Goal: Task Accomplishment & Management: Use online tool/utility

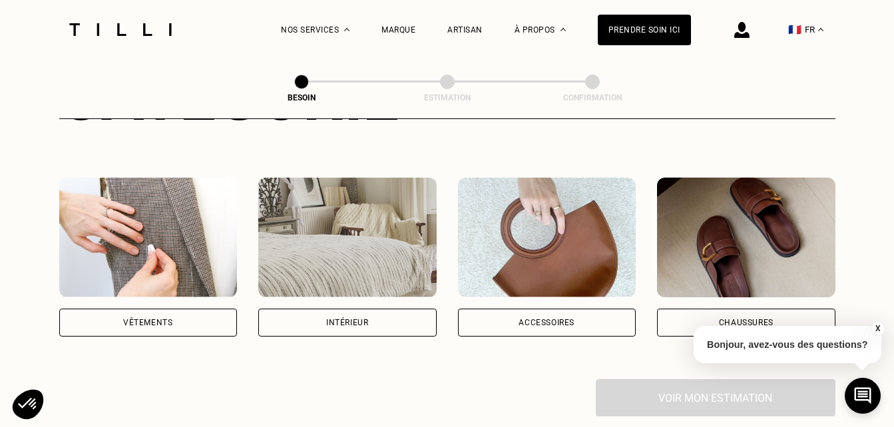
scroll to position [226, 0]
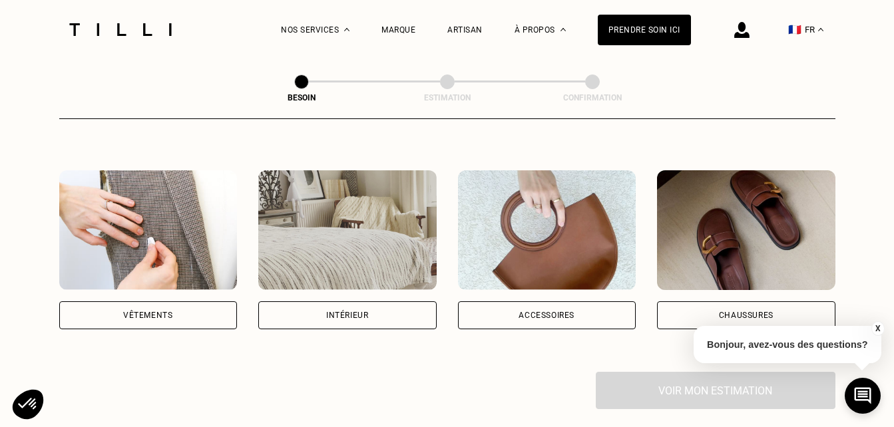
click at [513, 301] on div "Accessoires" at bounding box center [547, 315] width 178 height 28
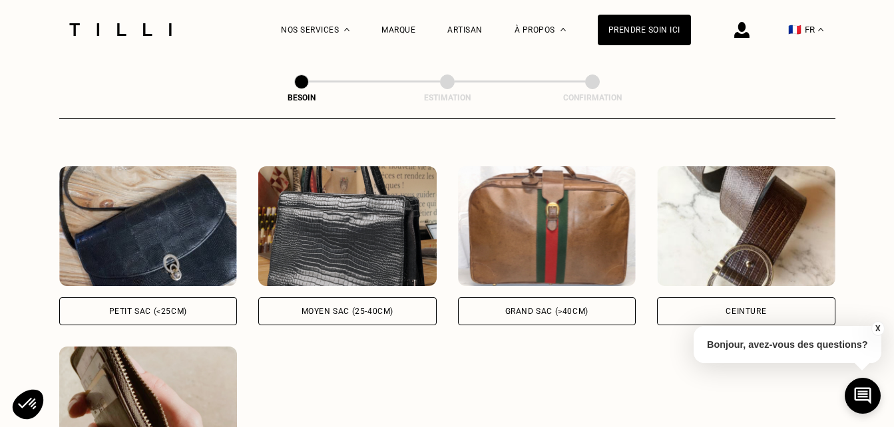
scroll to position [592, 0]
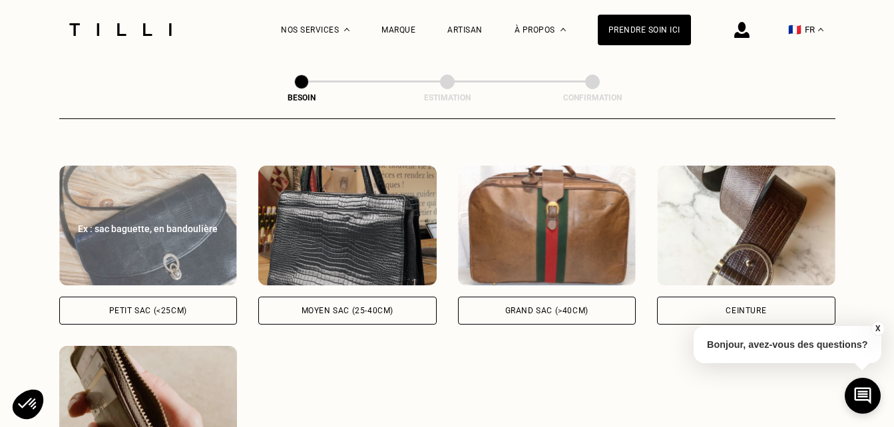
click at [198, 302] on div "Petit sac (<25cm)" at bounding box center [148, 311] width 178 height 28
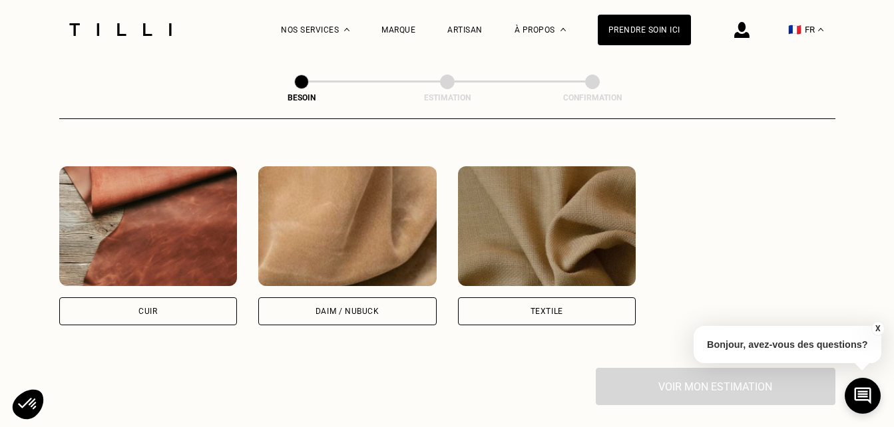
scroll to position [1134, 0]
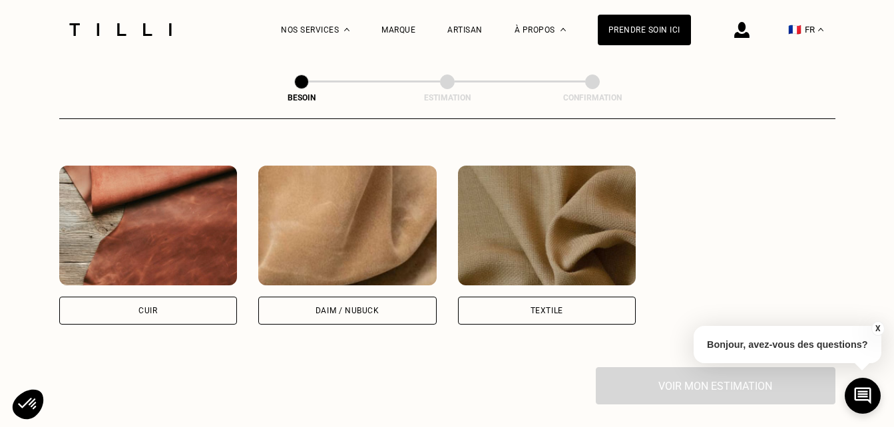
click at [218, 297] on div "Cuir" at bounding box center [148, 311] width 178 height 28
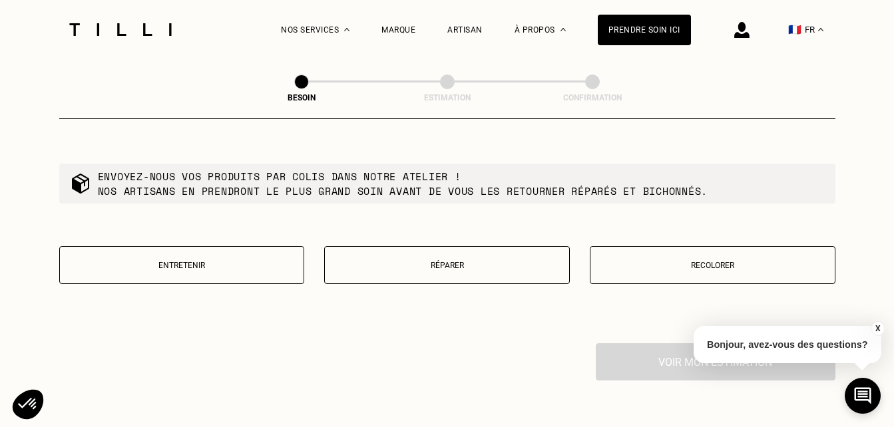
scroll to position [1495, 0]
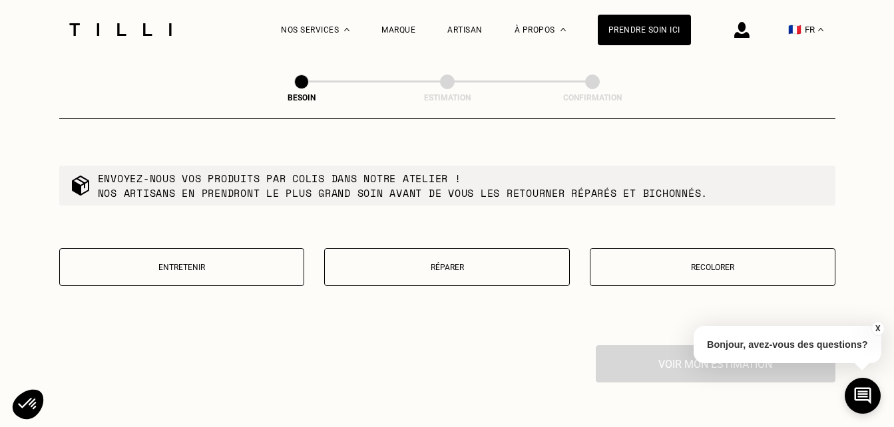
click at [413, 263] on p "Réparer" at bounding box center [446, 267] width 231 height 9
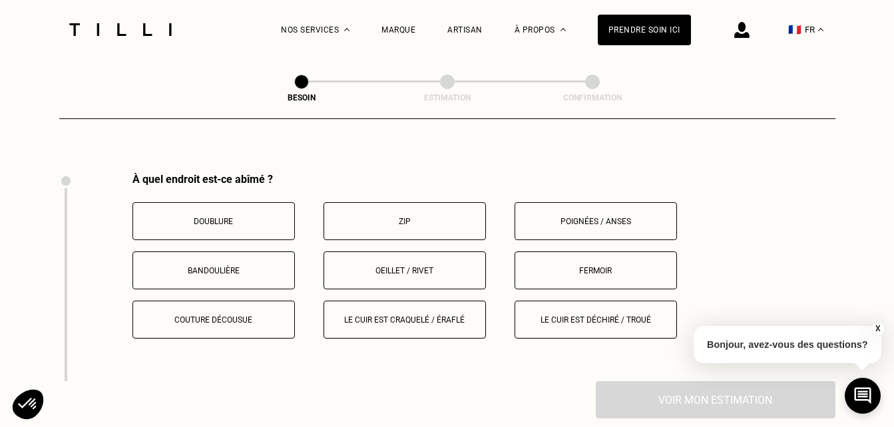
scroll to position [1667, 0]
click at [220, 254] on button "Bandoulière" at bounding box center [213, 271] width 162 height 38
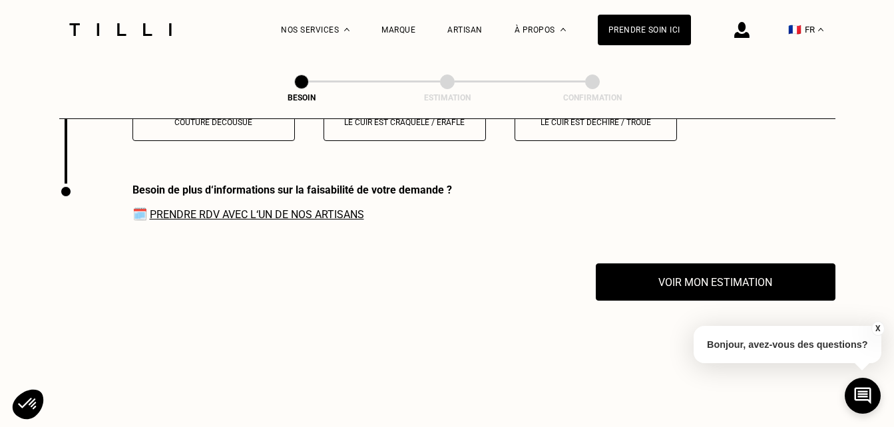
scroll to position [1892, 0]
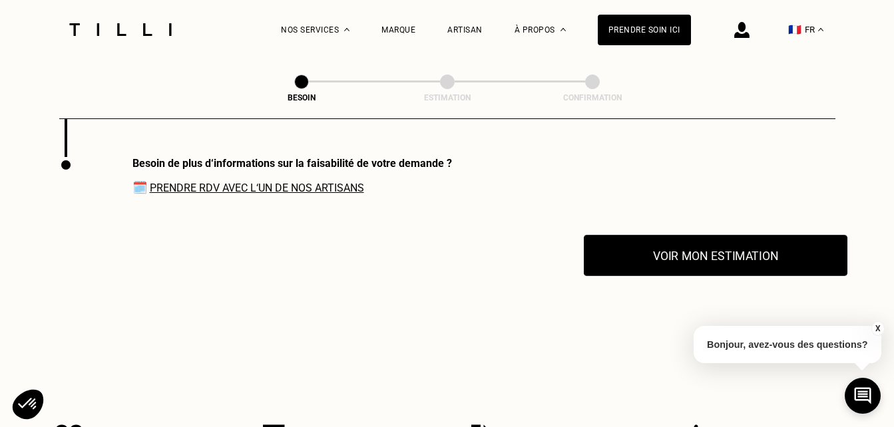
click at [689, 259] on button "Voir mon estimation" at bounding box center [715, 255] width 263 height 41
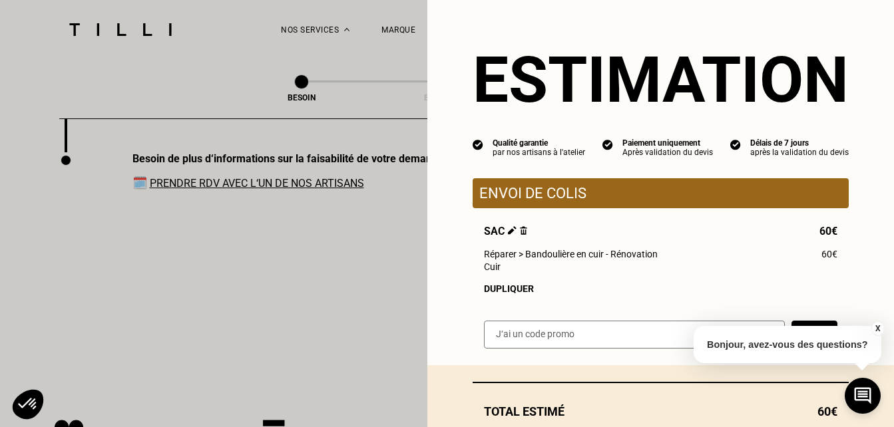
scroll to position [1896, 0]
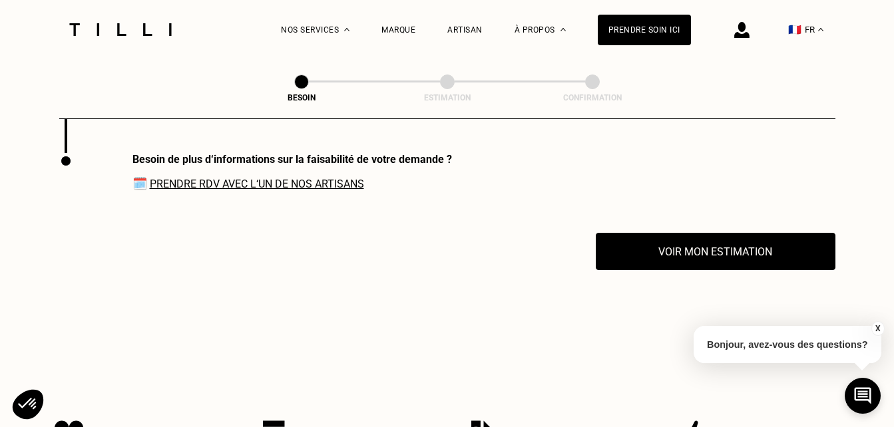
click at [880, 329] on button "X" at bounding box center [876, 328] width 13 height 15
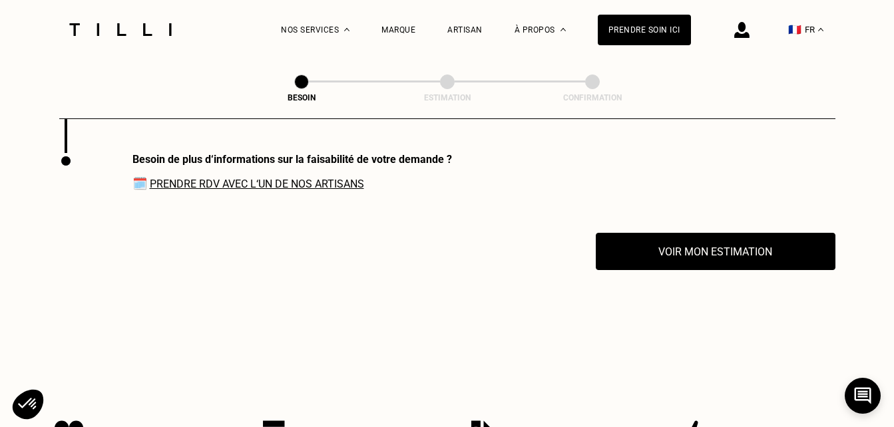
click at [325, 182] on link "Prendre RDV avec l‘un de nos artisans" at bounding box center [257, 184] width 214 height 13
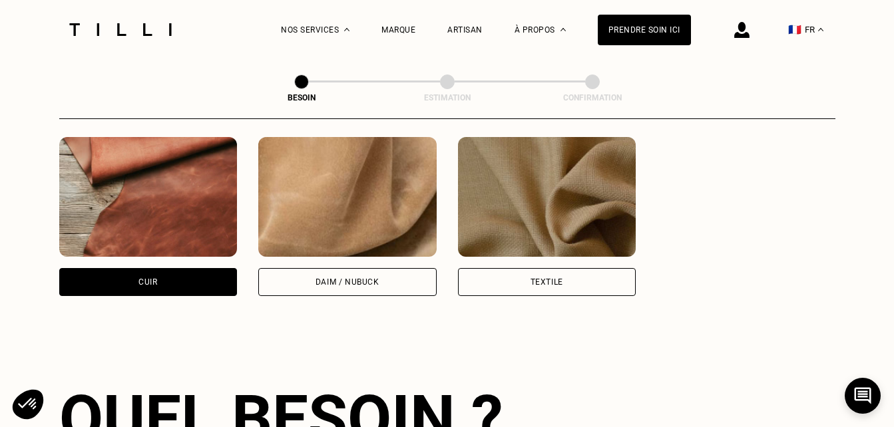
scroll to position [1142, 0]
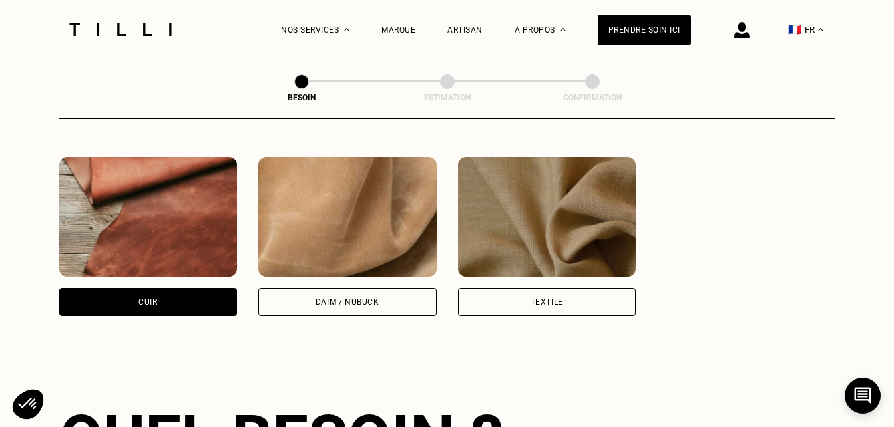
click at [217, 288] on div "Cuir" at bounding box center [148, 302] width 178 height 28
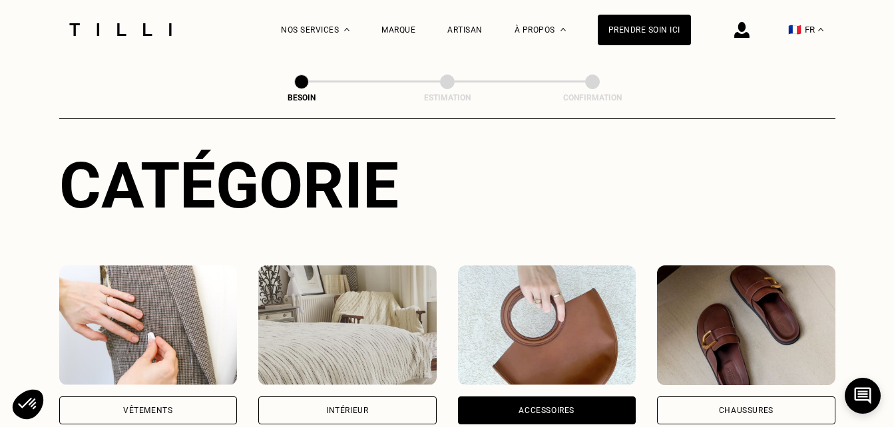
scroll to position [0, 0]
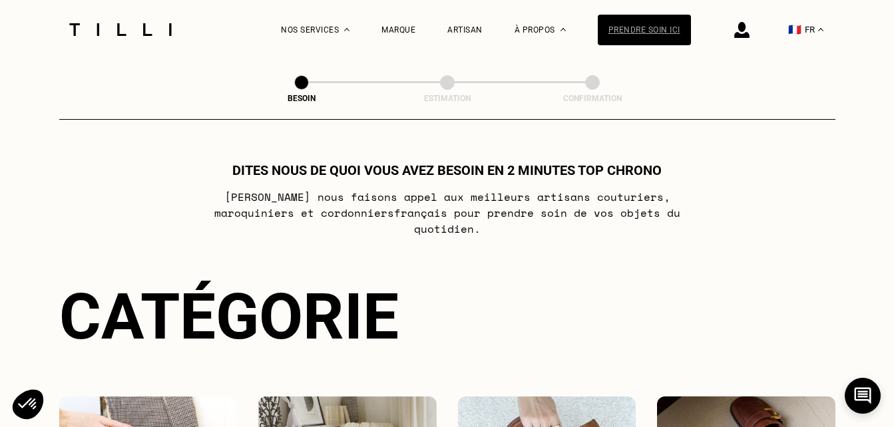
click at [691, 39] on div "Prendre soin ici" at bounding box center [644, 30] width 93 height 31
click at [677, 33] on div "Prendre soin ici" at bounding box center [644, 30] width 93 height 31
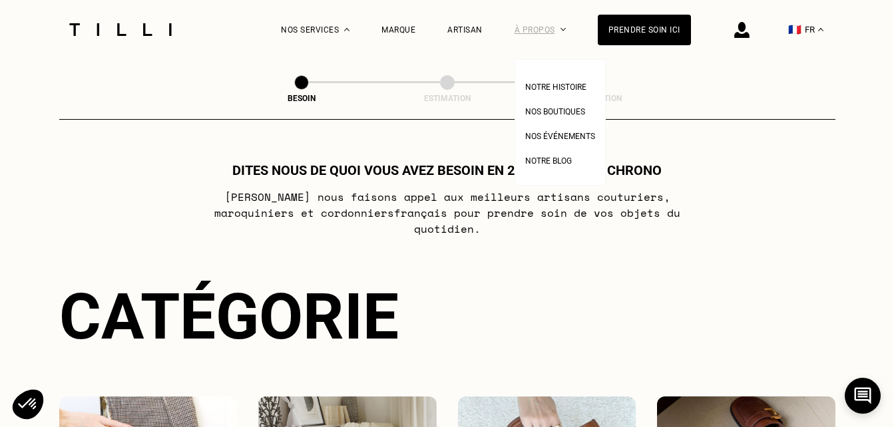
click at [566, 25] on div "À propos" at bounding box center [539, 29] width 51 height 59
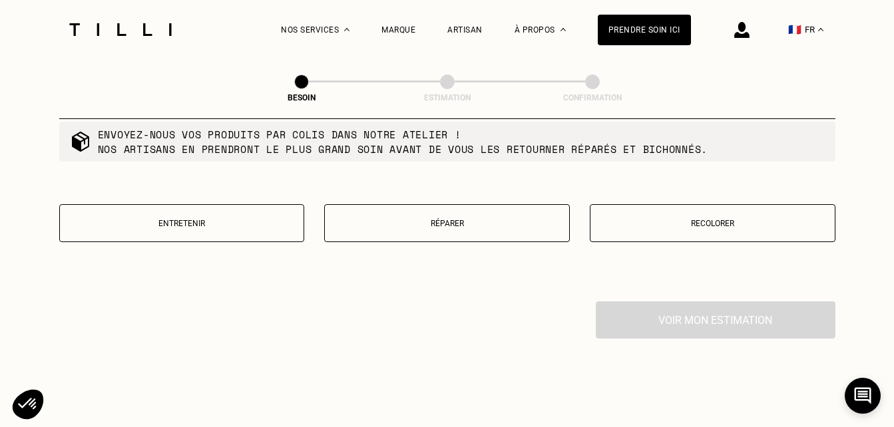
scroll to position [1539, 0]
click at [364, 208] on button "Réparer" at bounding box center [447, 223] width 246 height 38
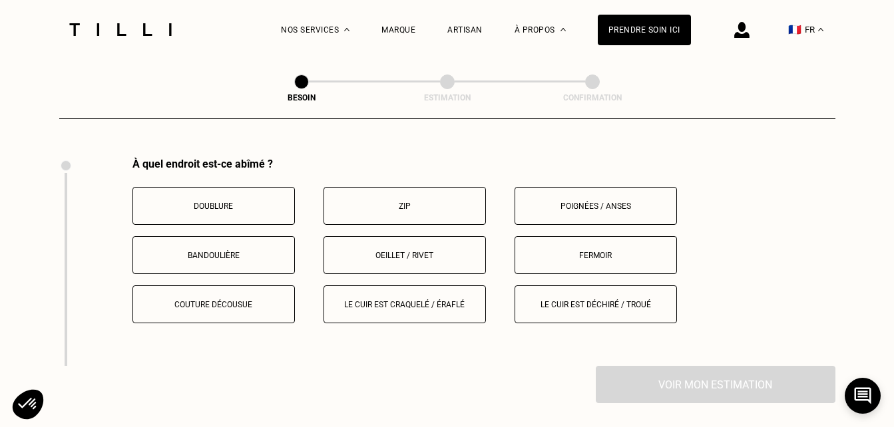
scroll to position [1683, 0]
click at [258, 236] on button "Bandoulière" at bounding box center [213, 255] width 162 height 38
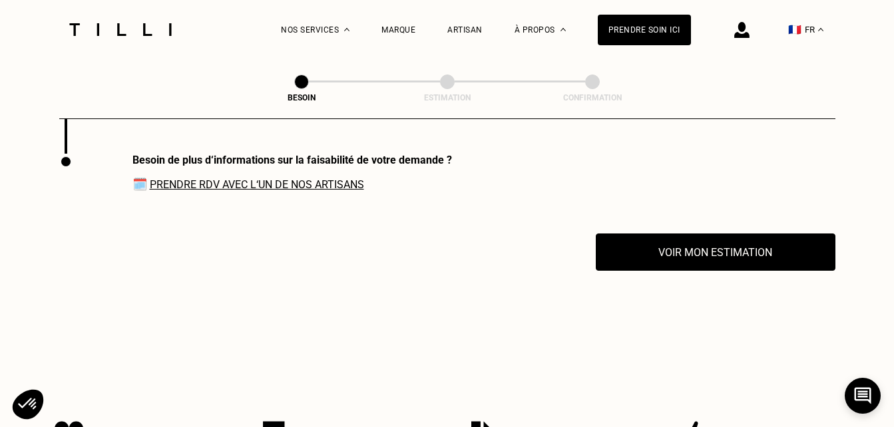
scroll to position [1894, 0]
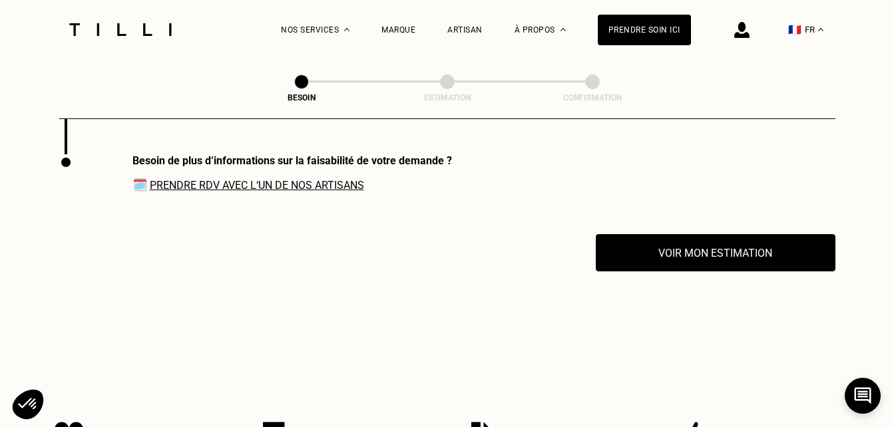
click at [289, 179] on link "Prendre RDV avec l‘un de nos artisans" at bounding box center [257, 185] width 214 height 13
click at [302, 183] on link "Prendre RDV avec l‘un de nos artisans" at bounding box center [257, 185] width 214 height 13
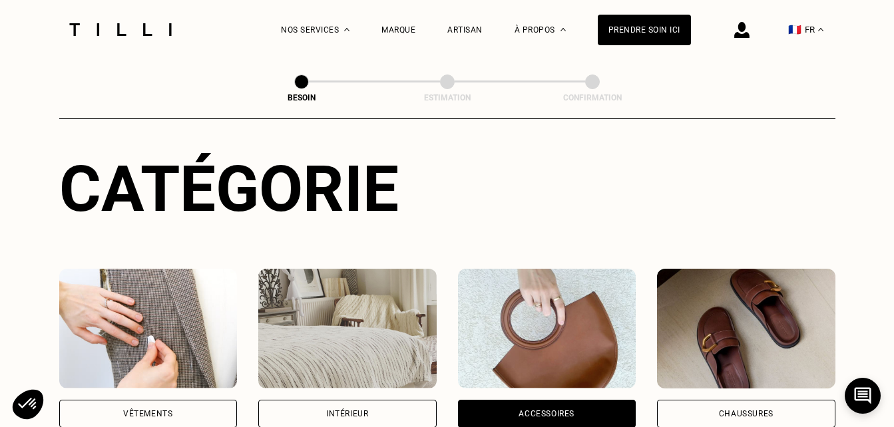
scroll to position [0, 0]
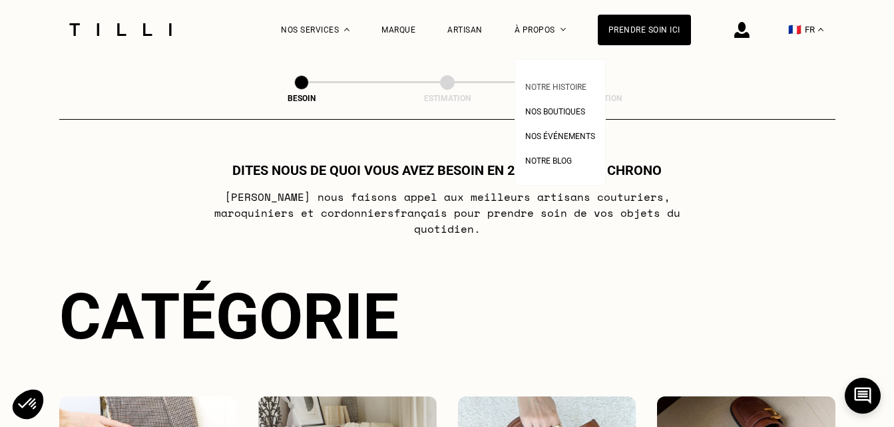
click at [588, 94] on li "Notre histoire" at bounding box center [560, 85] width 70 height 25
click at [585, 117] on link "Nos boutiques" at bounding box center [555, 110] width 60 height 14
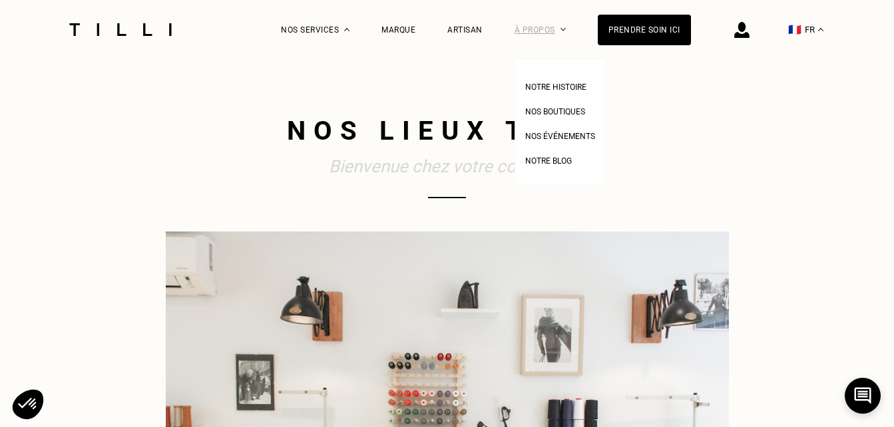
click at [566, 36] on div "À propos" at bounding box center [539, 29] width 51 height 59
click at [585, 110] on span "Nos boutiques" at bounding box center [555, 111] width 60 height 9
click at [585, 109] on span "Nos boutiques" at bounding box center [555, 111] width 60 height 9
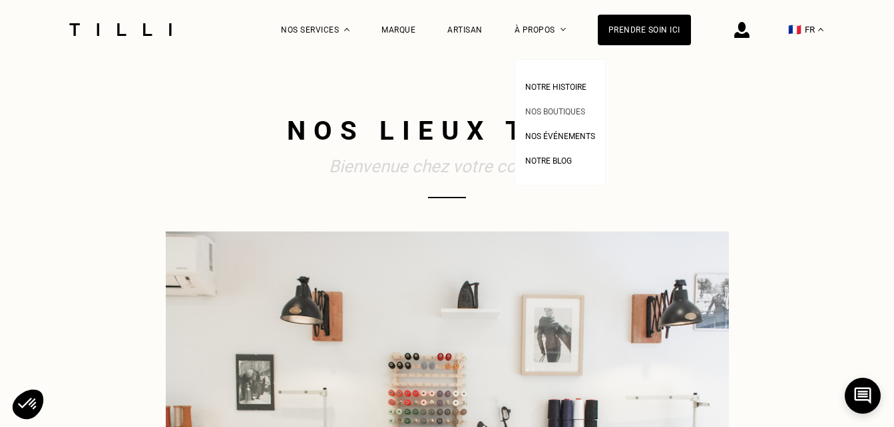
click at [585, 109] on span "Nos boutiques" at bounding box center [555, 111] width 60 height 9
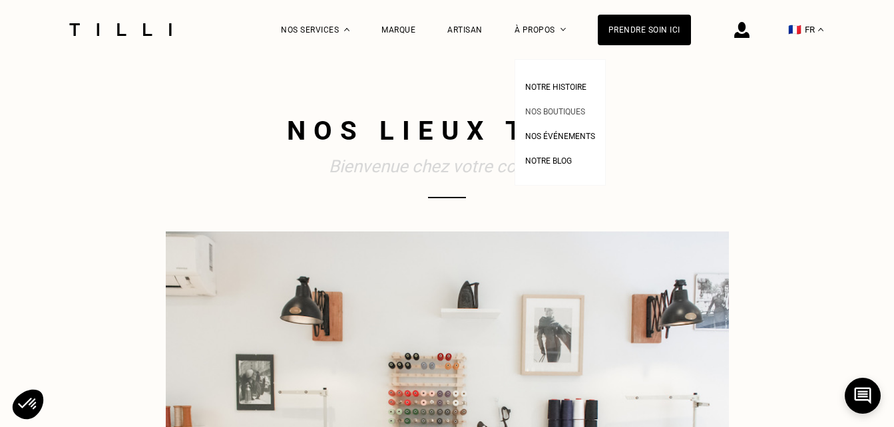
click at [585, 109] on span "Nos boutiques" at bounding box center [555, 111] width 60 height 9
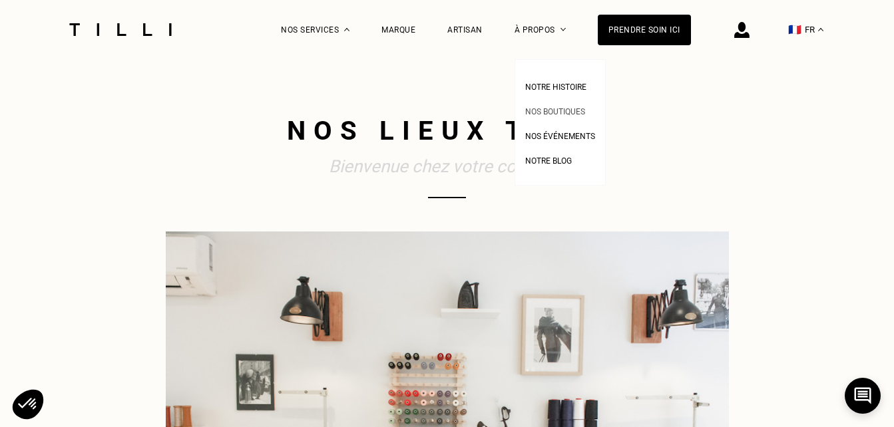
click at [585, 109] on span "Nos boutiques" at bounding box center [555, 111] width 60 height 9
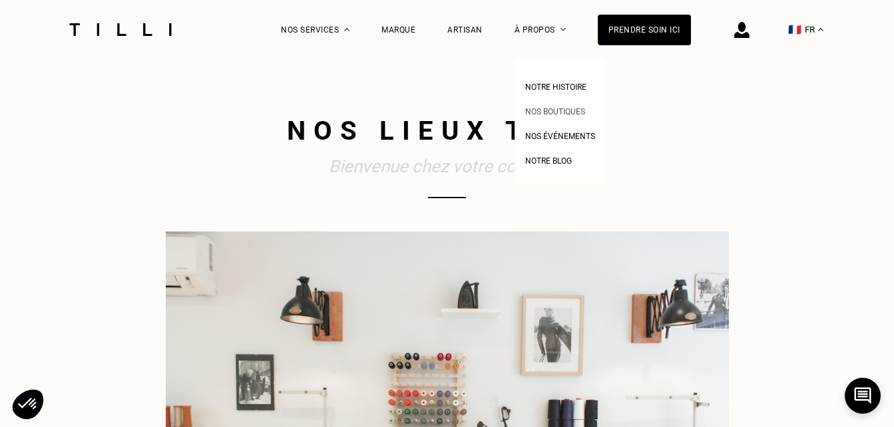
click at [585, 109] on span "Nos boutiques" at bounding box center [555, 111] width 60 height 9
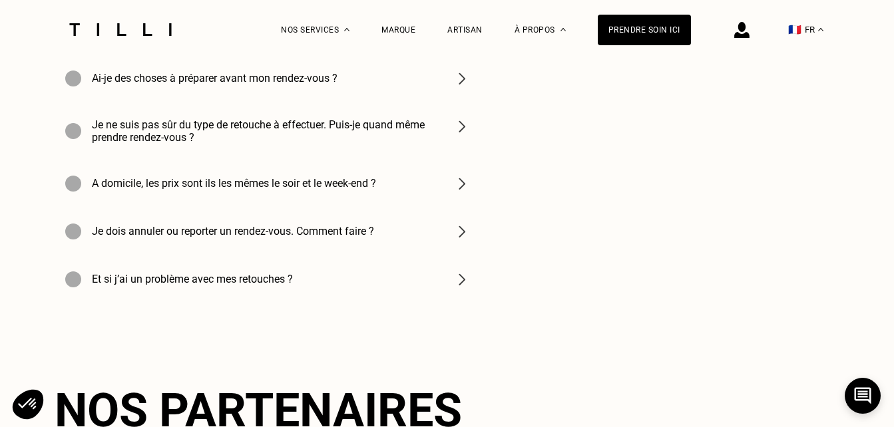
scroll to position [2447, 0]
